Goal: Find contact information: Find contact information

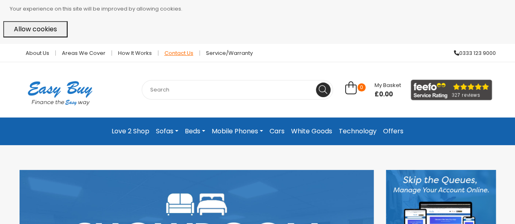
click at [168, 52] on link "Contact Us" at bounding box center [178, 52] width 41 height 5
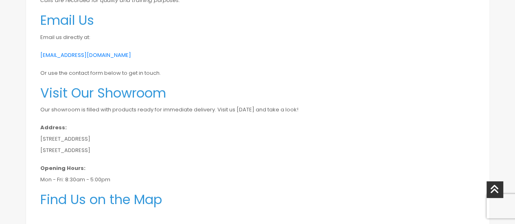
scroll to position [281, 0]
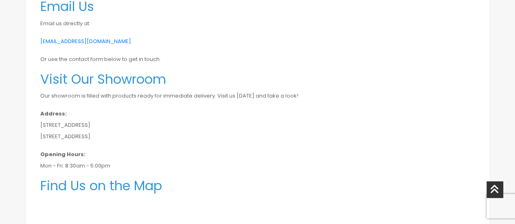
drag, startPoint x: 113, startPoint y: 138, endPoint x: 34, endPoint y: 125, distance: 79.9
copy p "Unit 5a, Carlton Street Hull, East Yorkshire, HU3 5JL"
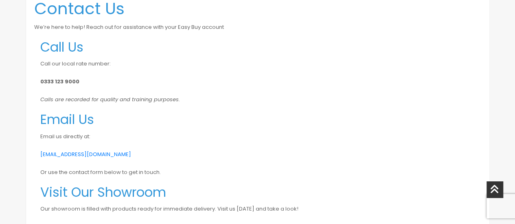
scroll to position [143, 0]
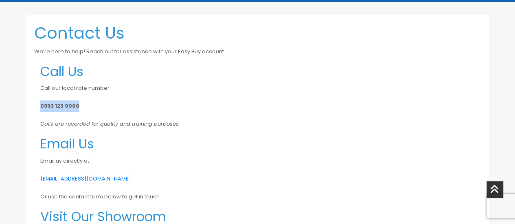
drag, startPoint x: 81, startPoint y: 108, endPoint x: 24, endPoint y: 104, distance: 57.1
copy strong "0333 123 9000"
